Goal: Task Accomplishment & Management: Use online tool/utility

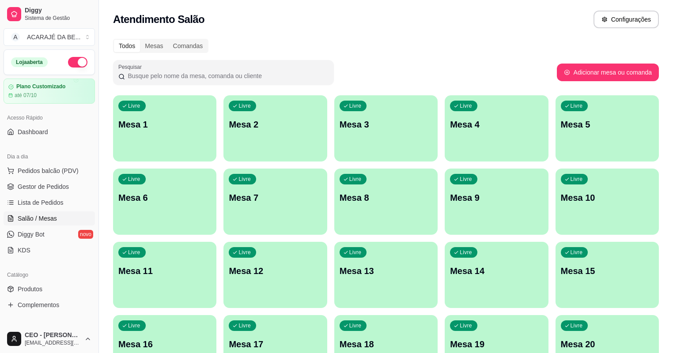
click at [556, 189] on div "Livre Mesa 10" at bounding box center [607, 197] width 103 height 56
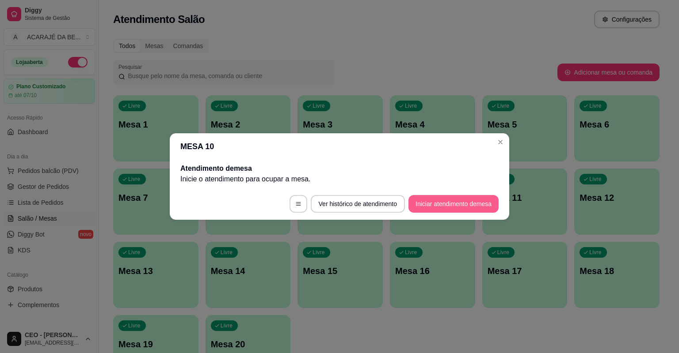
click at [458, 206] on button "Iniciar atendimento de mesa" at bounding box center [453, 204] width 90 height 18
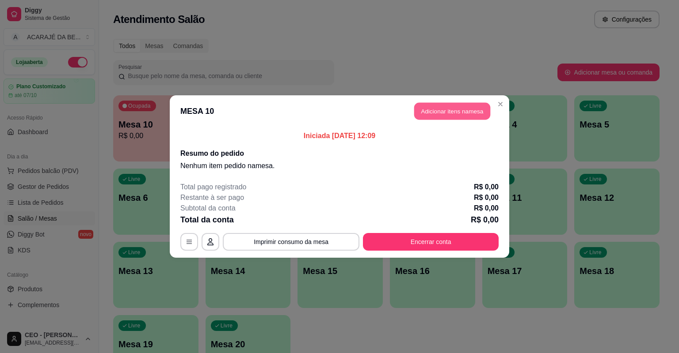
click at [429, 112] on button "Adicionar itens na mesa" at bounding box center [452, 111] width 76 height 17
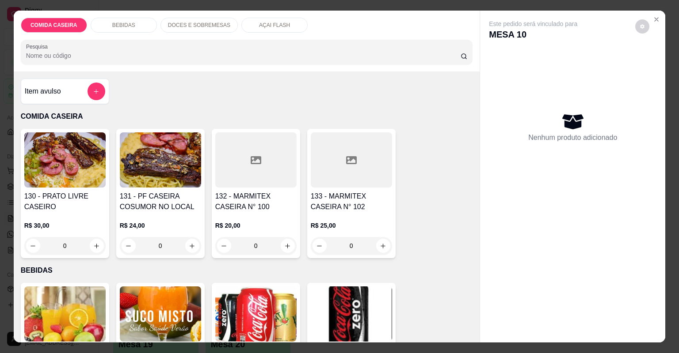
click at [80, 88] on div "Item avulso" at bounding box center [65, 92] width 80 height 18
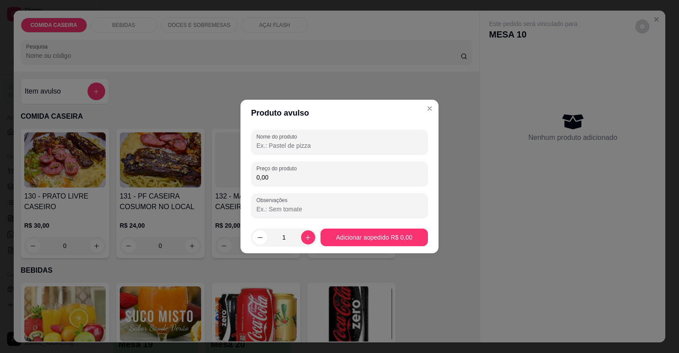
click at [275, 142] on input "Nome do produto" at bounding box center [339, 145] width 166 height 9
type input "c"
click at [292, 173] on input "0,00" at bounding box center [339, 177] width 166 height 9
type input "22,10"
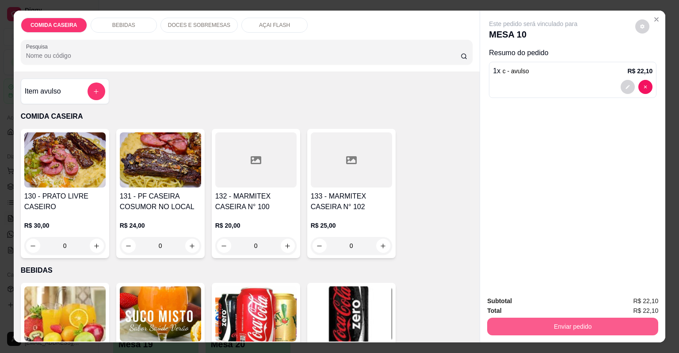
click at [512, 322] on button "Enviar pedido" at bounding box center [572, 327] width 171 height 18
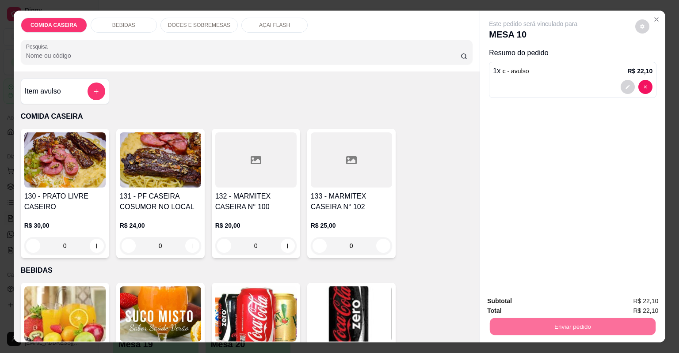
click at [512, 302] on button "Não registrar e enviar pedido" at bounding box center [544, 305] width 92 height 17
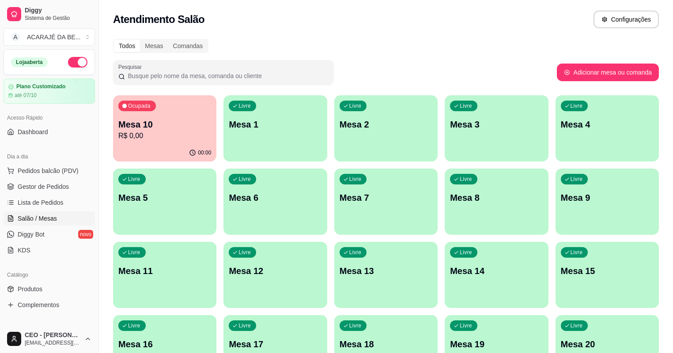
click at [173, 135] on p "R$ 0,00" at bounding box center [164, 136] width 93 height 11
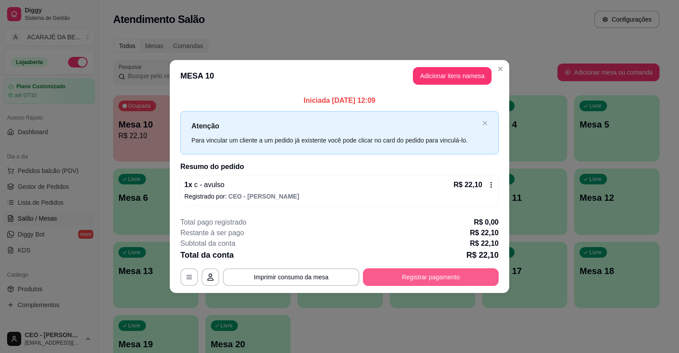
click at [403, 281] on button "Registrar pagamento" at bounding box center [431, 278] width 136 height 18
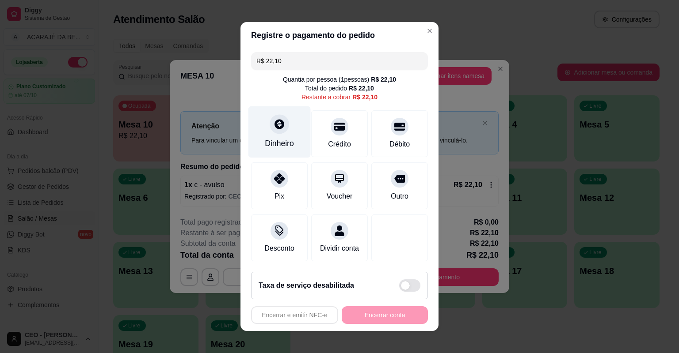
click at [274, 133] on div at bounding box center [278, 123] width 19 height 19
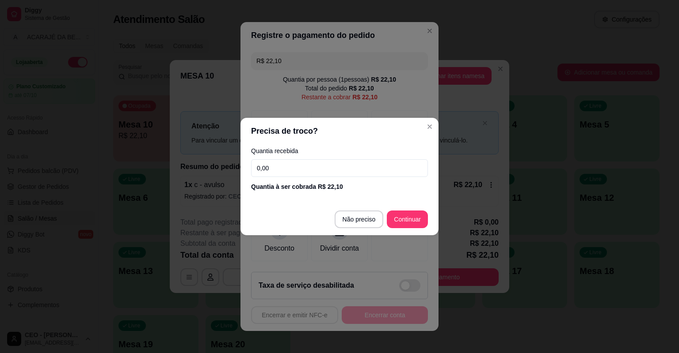
click at [296, 174] on input "0,00" at bounding box center [339, 168] width 177 height 18
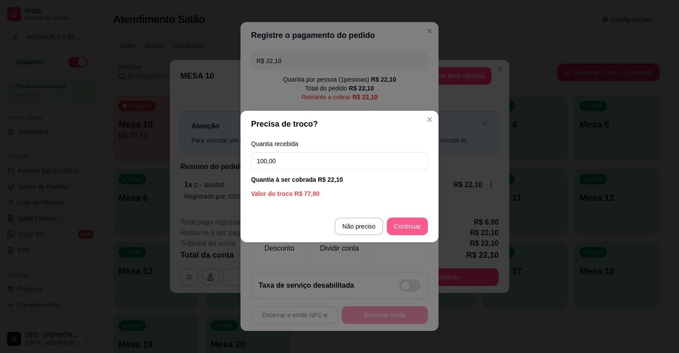
type input "100,00"
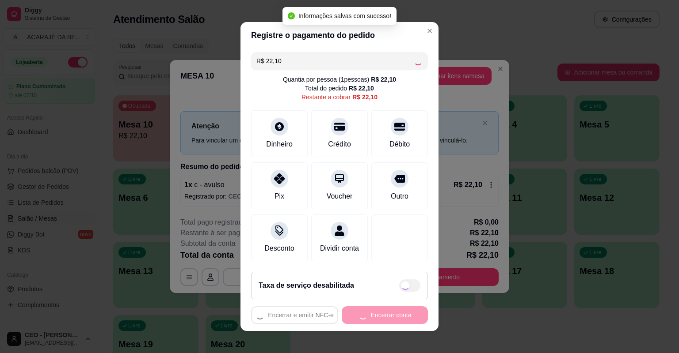
type input "R$ 0,00"
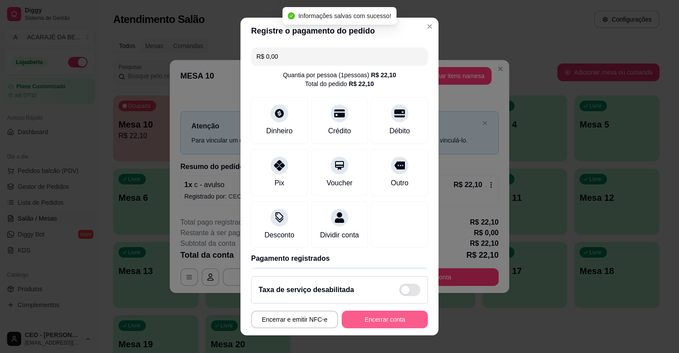
click at [393, 318] on button "Encerrar conta" at bounding box center [384, 320] width 86 height 18
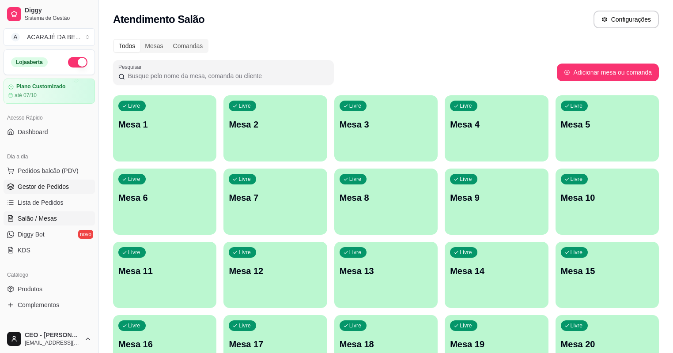
click at [40, 186] on span "Gestor de Pedidos" at bounding box center [43, 186] width 51 height 9
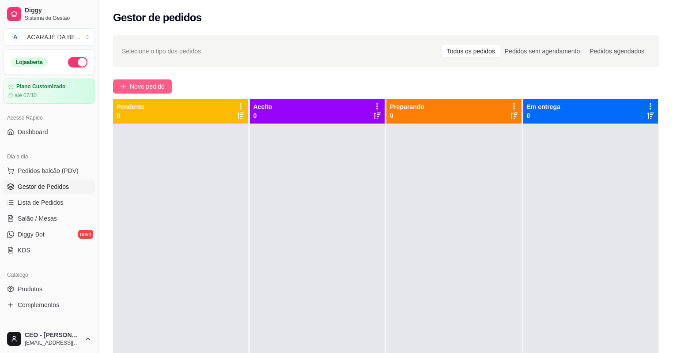
click at [154, 84] on span "Novo pedido" at bounding box center [147, 87] width 35 height 10
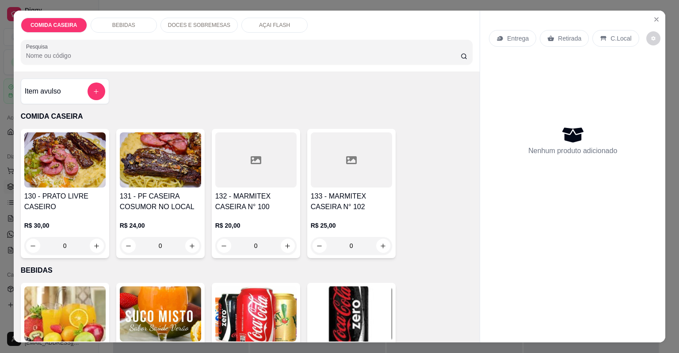
click at [245, 156] on div at bounding box center [255, 160] width 81 height 55
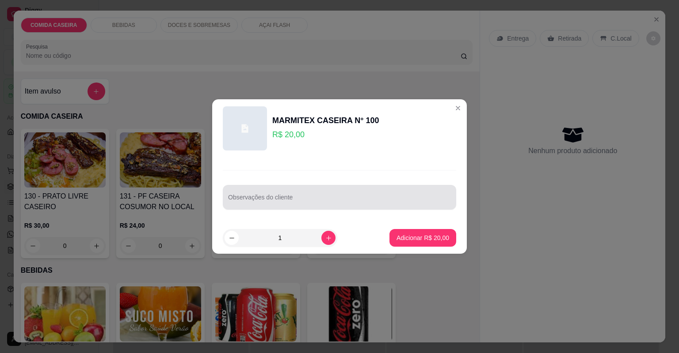
click at [284, 197] on input "Observações do cliente" at bounding box center [339, 201] width 223 height 9
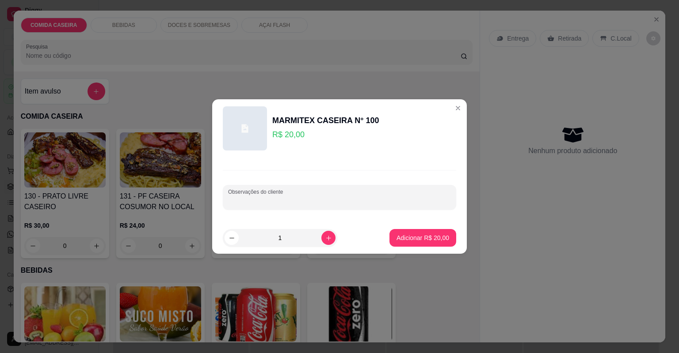
paste input "churrasco feijão de caldo arroz salada e verduras"
type input "churrasco feijão de caldo arroz salada e verduras"
click at [413, 241] on p "Adicionar R$ 20,00" at bounding box center [422, 238] width 53 height 9
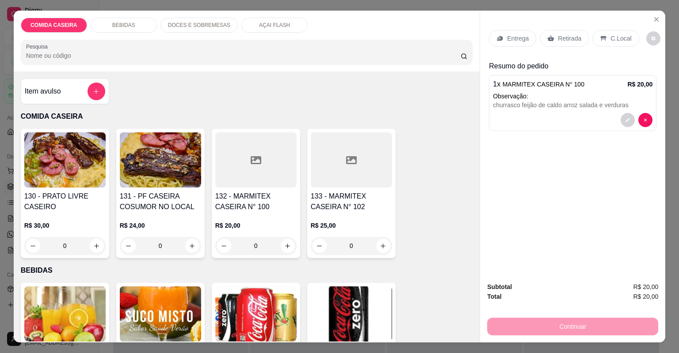
click at [524, 39] on div "Entrega" at bounding box center [512, 38] width 47 height 17
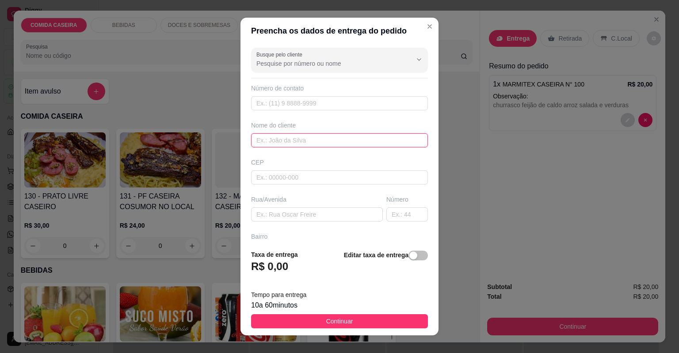
click at [312, 138] on input "text" at bounding box center [339, 140] width 177 height 14
type input "erisvelton"
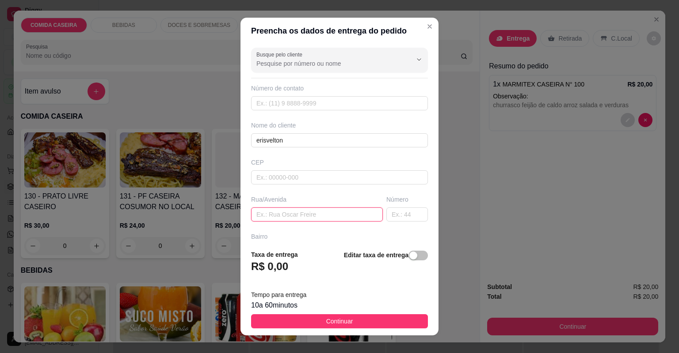
click at [318, 214] on input "text" at bounding box center [317, 215] width 132 height 14
paste input "[STREET_ADDRESS]"
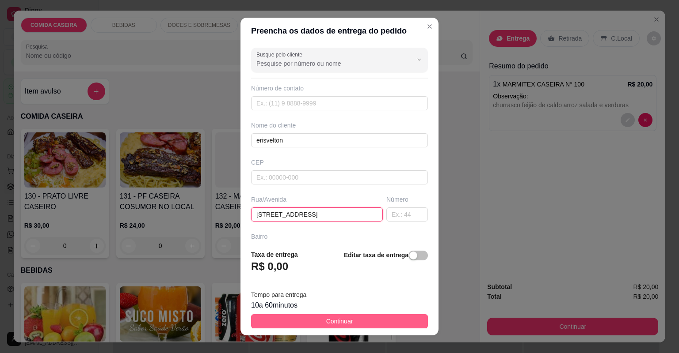
type input "[STREET_ADDRESS]"
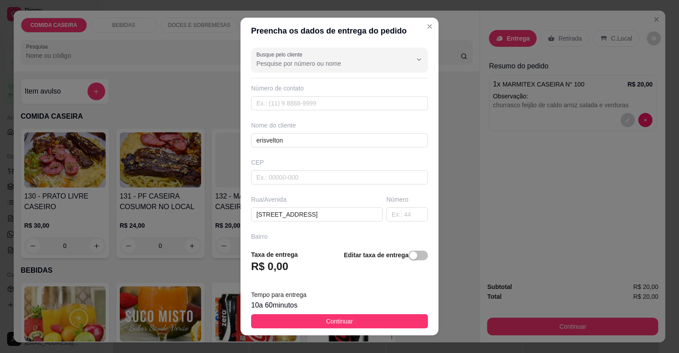
drag, startPoint x: 329, startPoint y: 320, endPoint x: 371, endPoint y: 323, distance: 42.1
click at [330, 320] on span "Continuar" at bounding box center [339, 322] width 27 height 10
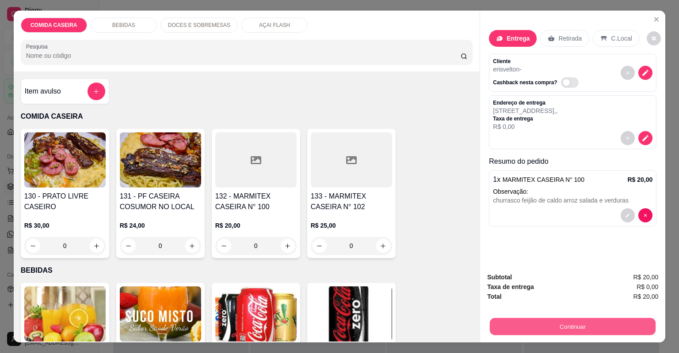
click at [529, 325] on button "Continuar" at bounding box center [572, 327] width 166 height 17
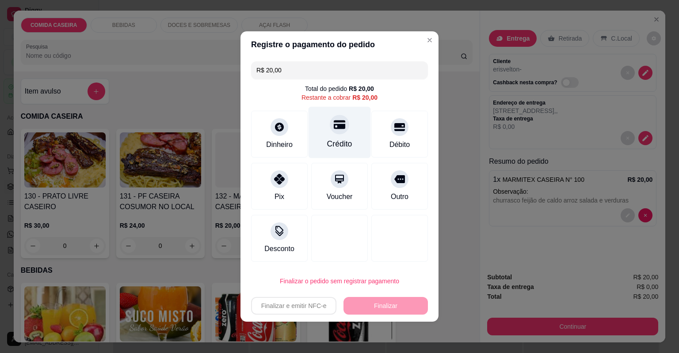
click at [343, 134] on div "Crédito" at bounding box center [339, 133] width 62 height 52
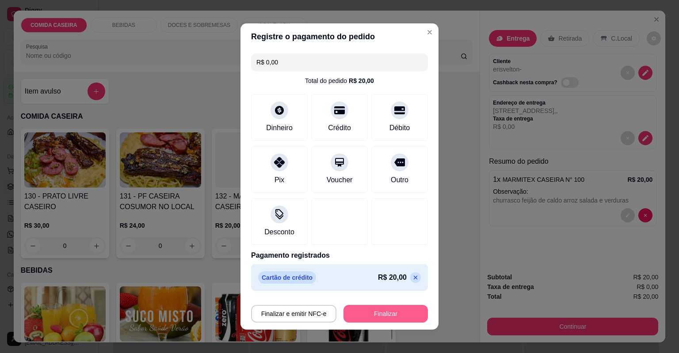
click at [389, 310] on button "Finalizar" at bounding box center [385, 314] width 84 height 18
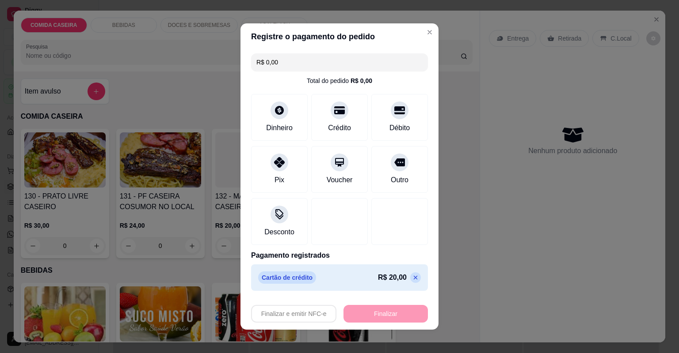
type input "-R$ 20,00"
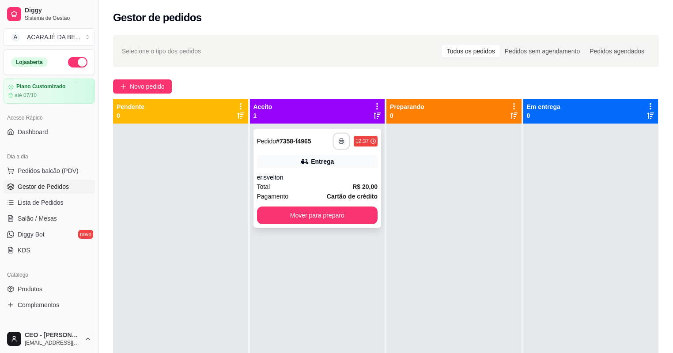
click at [341, 140] on icon "button" at bounding box center [341, 141] width 6 height 6
click at [368, 217] on button "Mover para preparo" at bounding box center [317, 215] width 117 height 17
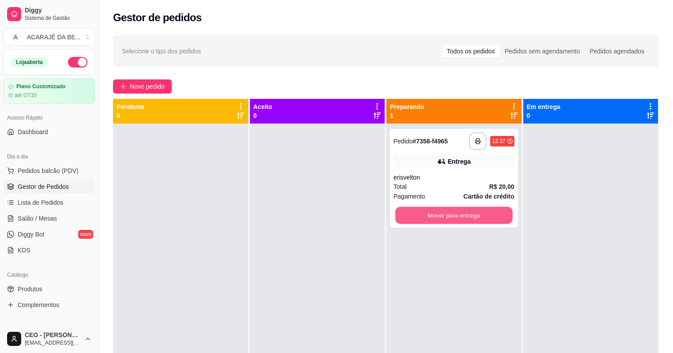
click at [448, 216] on button "Mover para entrega" at bounding box center [453, 215] width 117 height 17
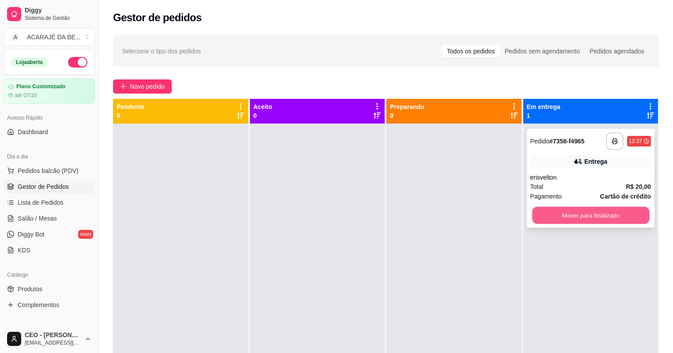
click at [557, 217] on button "Mover para finalizado" at bounding box center [590, 215] width 117 height 17
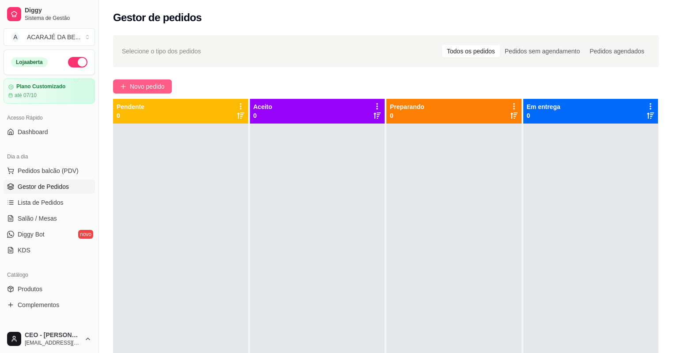
click at [140, 85] on span "Novo pedido" at bounding box center [147, 87] width 35 height 10
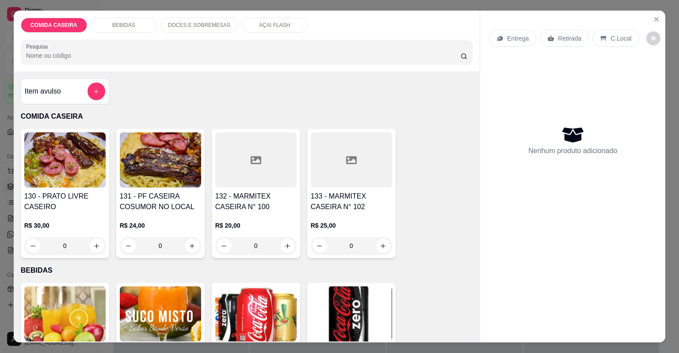
click at [344, 151] on div at bounding box center [351, 160] width 81 height 55
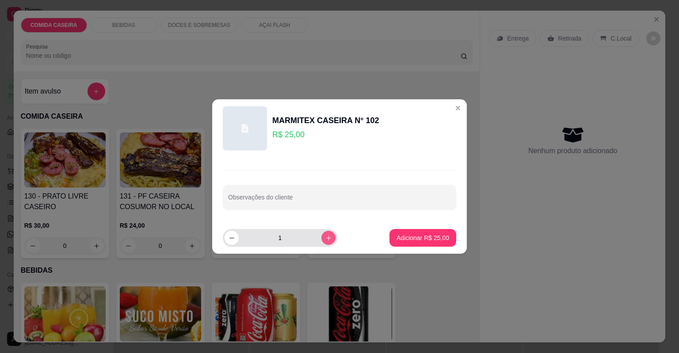
click at [325, 237] on icon "increase-product-quantity" at bounding box center [328, 238] width 7 height 7
type input "2"
click at [323, 199] on input "Observações do cliente" at bounding box center [339, 201] width 223 height 9
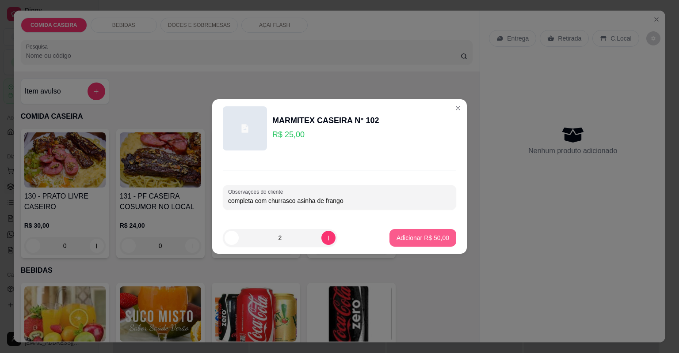
type input "completa com churrasco asinha de frango"
click at [433, 234] on p "Adicionar R$ 50,00" at bounding box center [422, 238] width 53 height 9
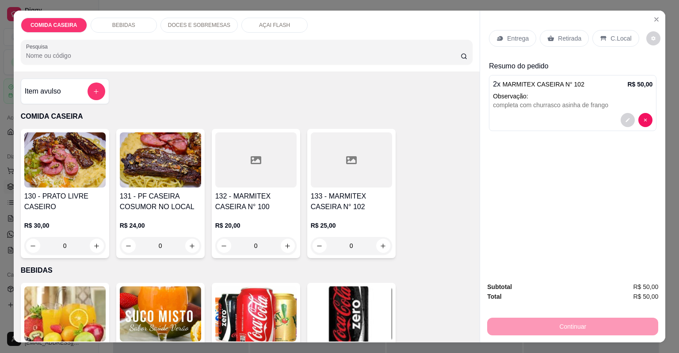
click at [521, 40] on p "Entrega" at bounding box center [518, 38] width 22 height 9
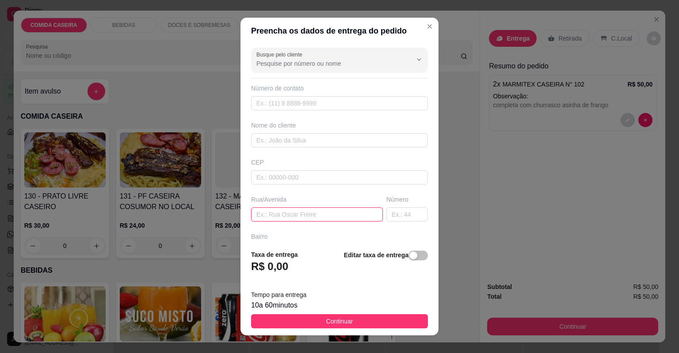
click at [310, 213] on input "text" at bounding box center [317, 215] width 132 height 14
paste input "[STREET_ADDRESS][DATE]"
type input "[STREET_ADDRESS][DATE]"
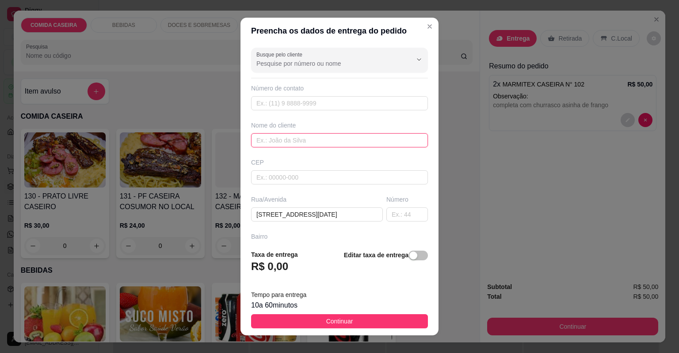
click at [315, 138] on input "text" at bounding box center [339, 140] width 177 height 14
type input "[PERSON_NAME]"
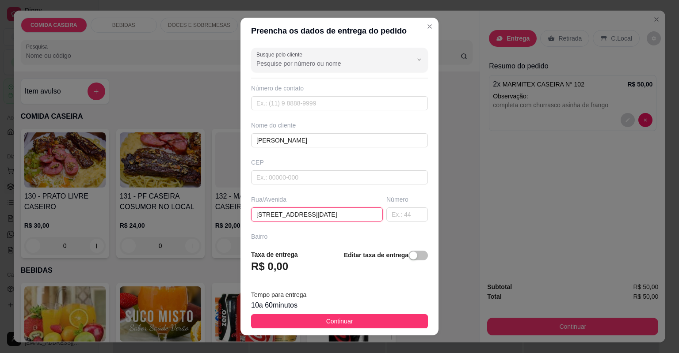
click at [352, 219] on input "[STREET_ADDRESS][DATE]" at bounding box center [317, 215] width 132 height 14
paste input "Depois do bar de [PERSON_NAME]"
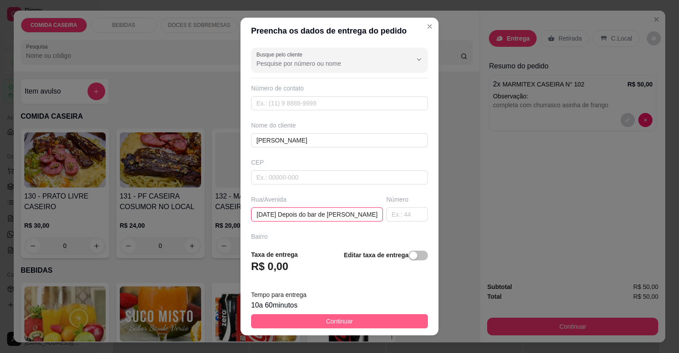
type input "Rua [DATE] Depois do bar de [PERSON_NAME]"
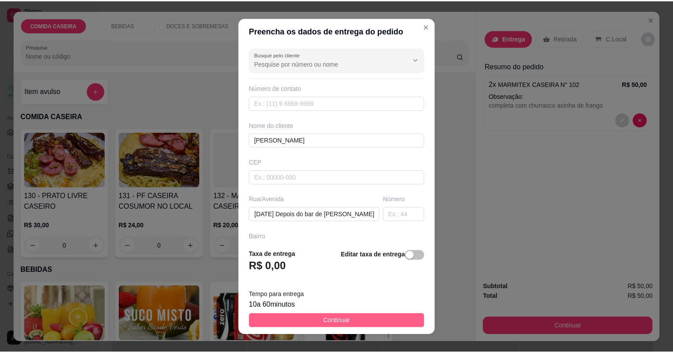
scroll to position [0, 0]
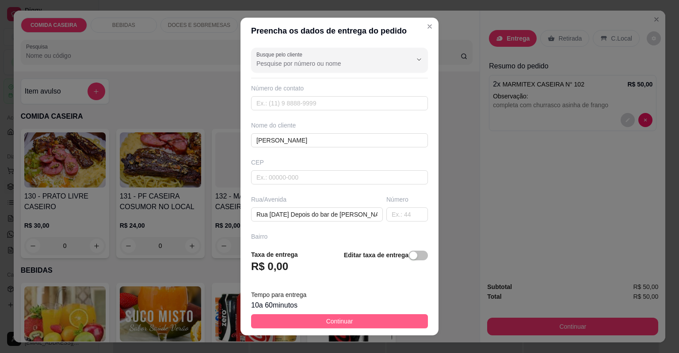
click at [373, 326] on button "Continuar" at bounding box center [339, 322] width 177 height 14
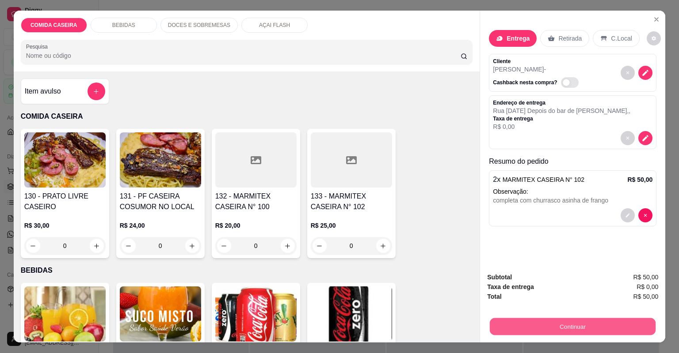
click at [499, 327] on button "Continuar" at bounding box center [572, 327] width 166 height 17
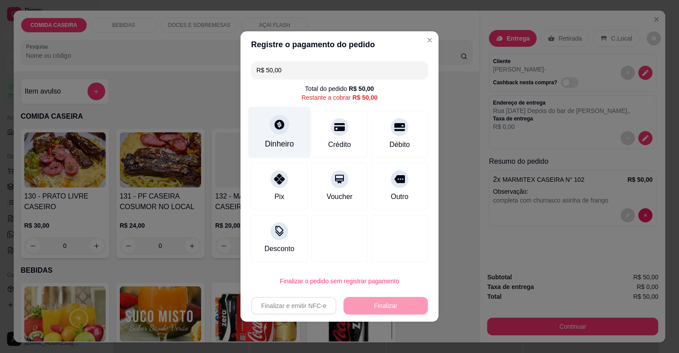
click at [284, 140] on div "Dinheiro" at bounding box center [279, 143] width 29 height 11
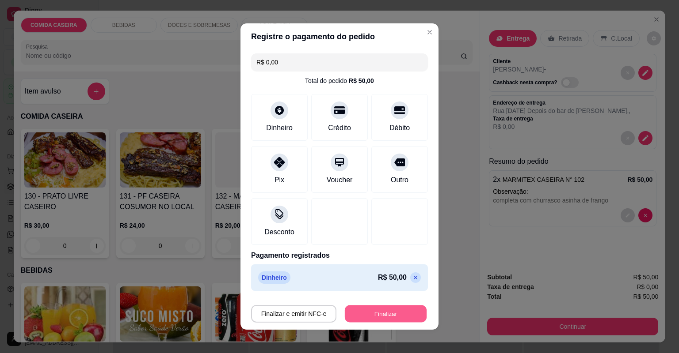
click at [386, 309] on button "Finalizar" at bounding box center [386, 314] width 82 height 17
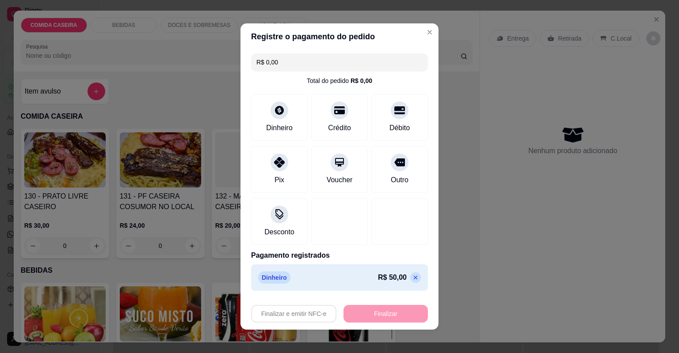
type input "-R$ 50,00"
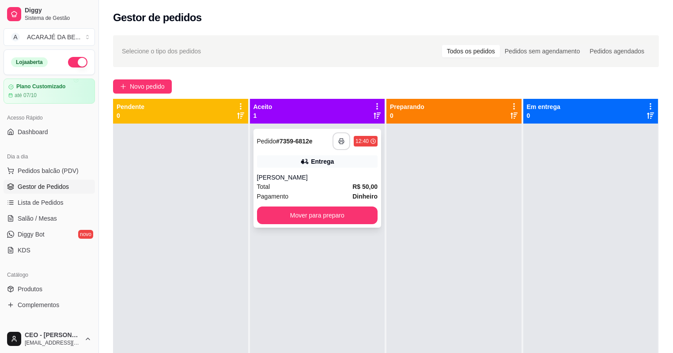
click at [335, 141] on button "button" at bounding box center [342, 142] width 18 height 18
click at [324, 215] on button "Mover para preparo" at bounding box center [317, 215] width 117 height 17
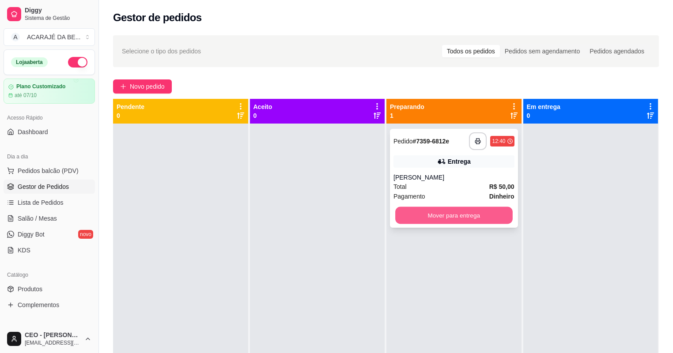
click at [431, 212] on button "Mover para entrega" at bounding box center [453, 215] width 117 height 17
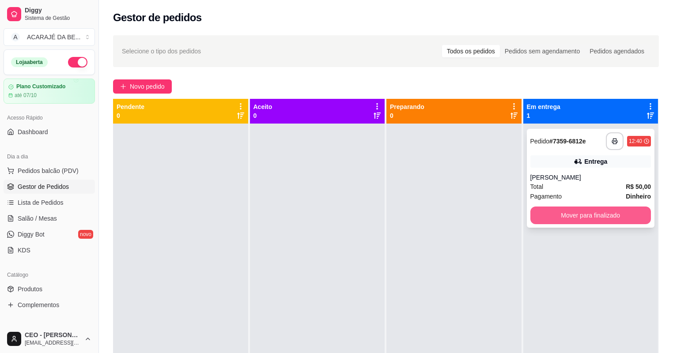
click at [573, 212] on button "Mover para finalizado" at bounding box center [591, 216] width 121 height 18
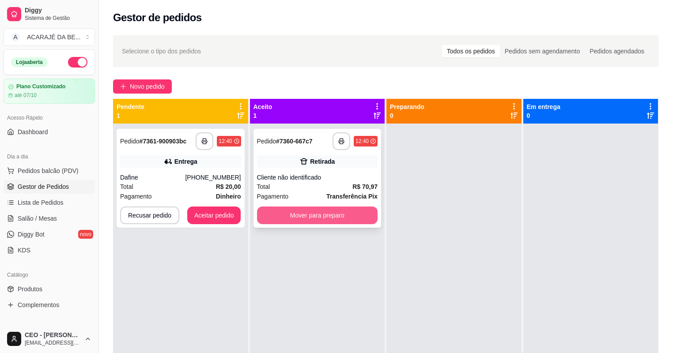
click at [358, 217] on button "Mover para preparo" at bounding box center [317, 216] width 121 height 18
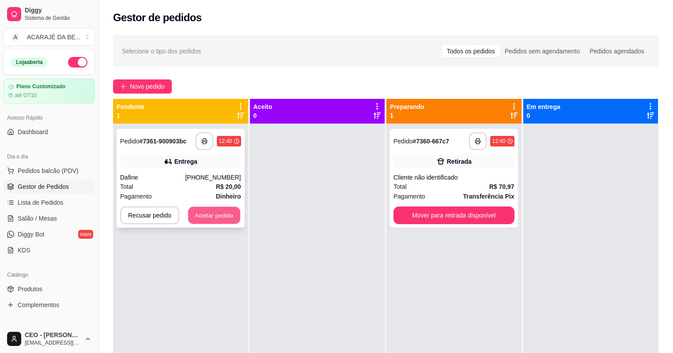
click at [206, 218] on button "Aceitar pedido" at bounding box center [214, 215] width 52 height 17
